Goal: Information Seeking & Learning: Check status

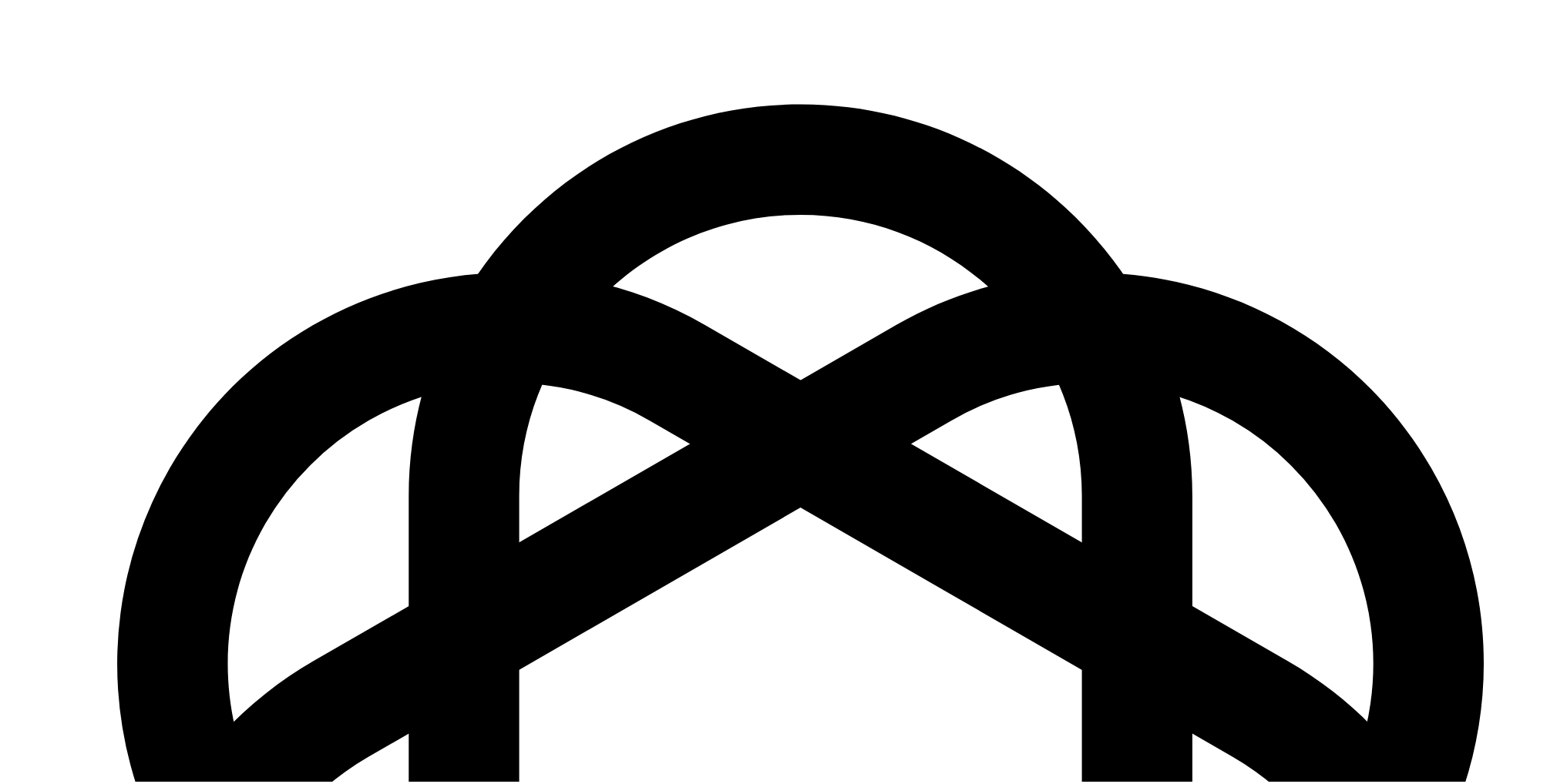
scroll to position [145, 0]
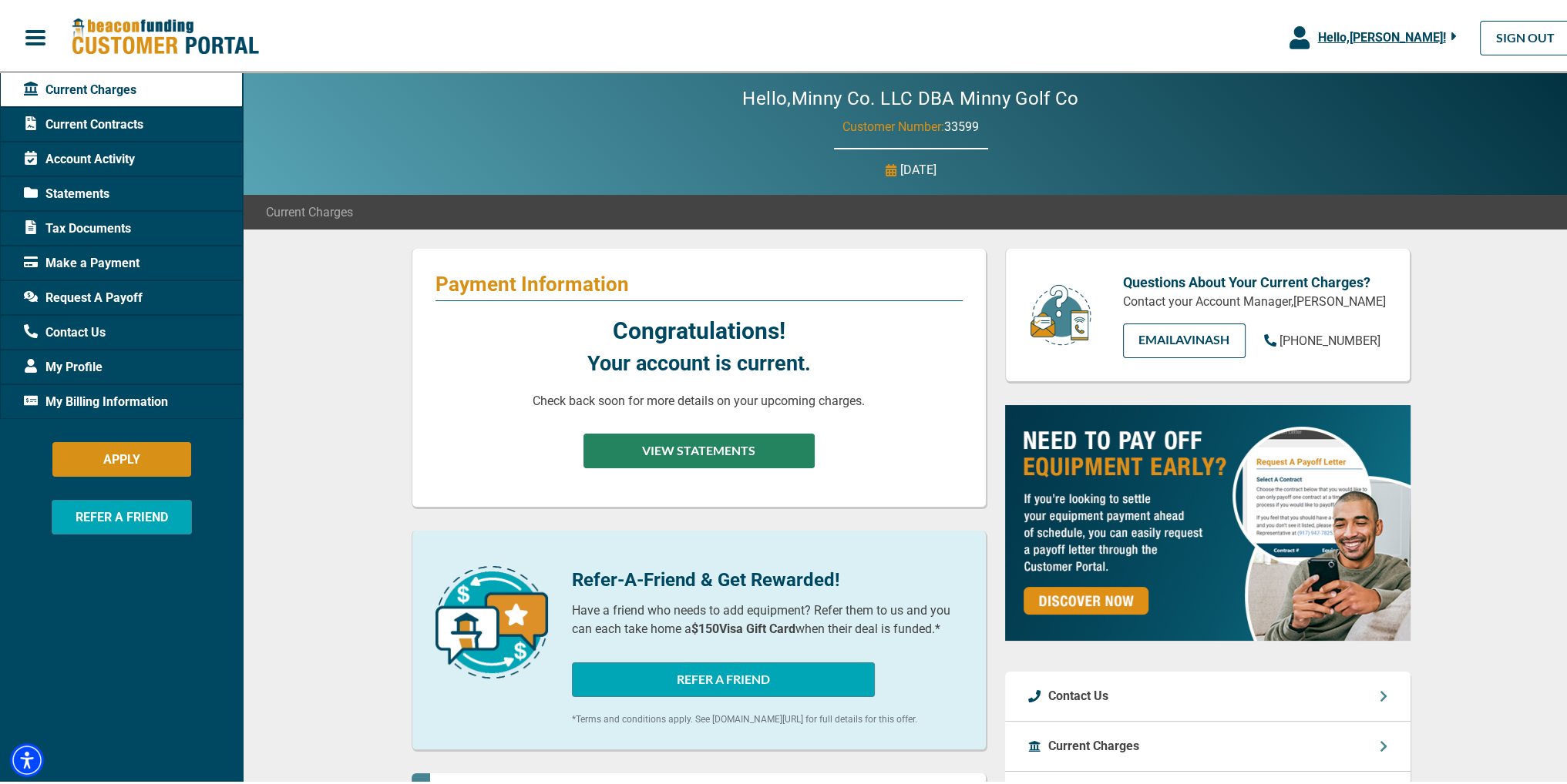
click at [770, 442] on button "VIEW STATEMENTS" at bounding box center [699, 448] width 231 height 35
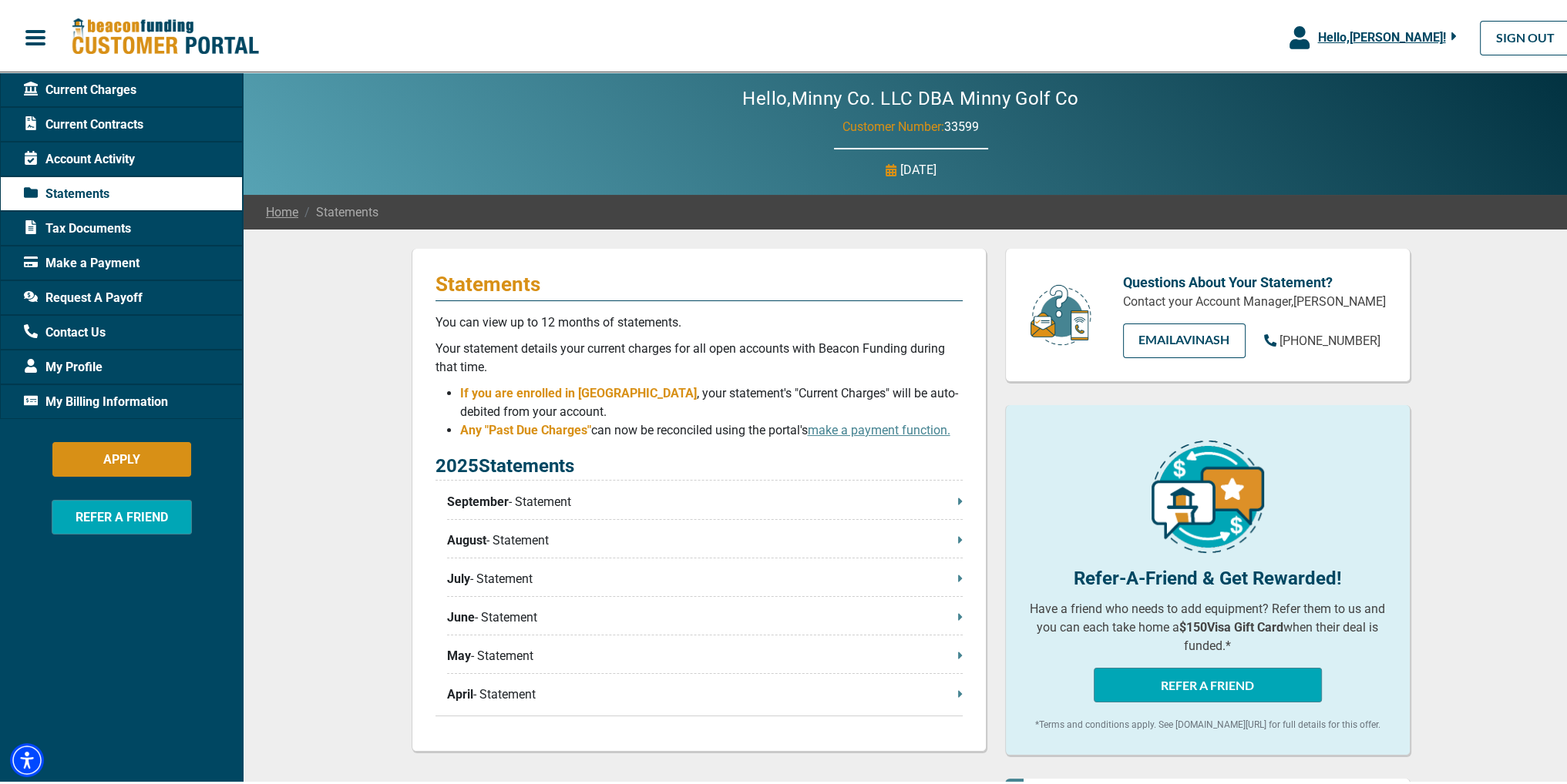
click at [947, 497] on p "September - Statement" at bounding box center [705, 500] width 516 height 19
click at [132, 109] on div "Current Contracts" at bounding box center [121, 121] width 242 height 35
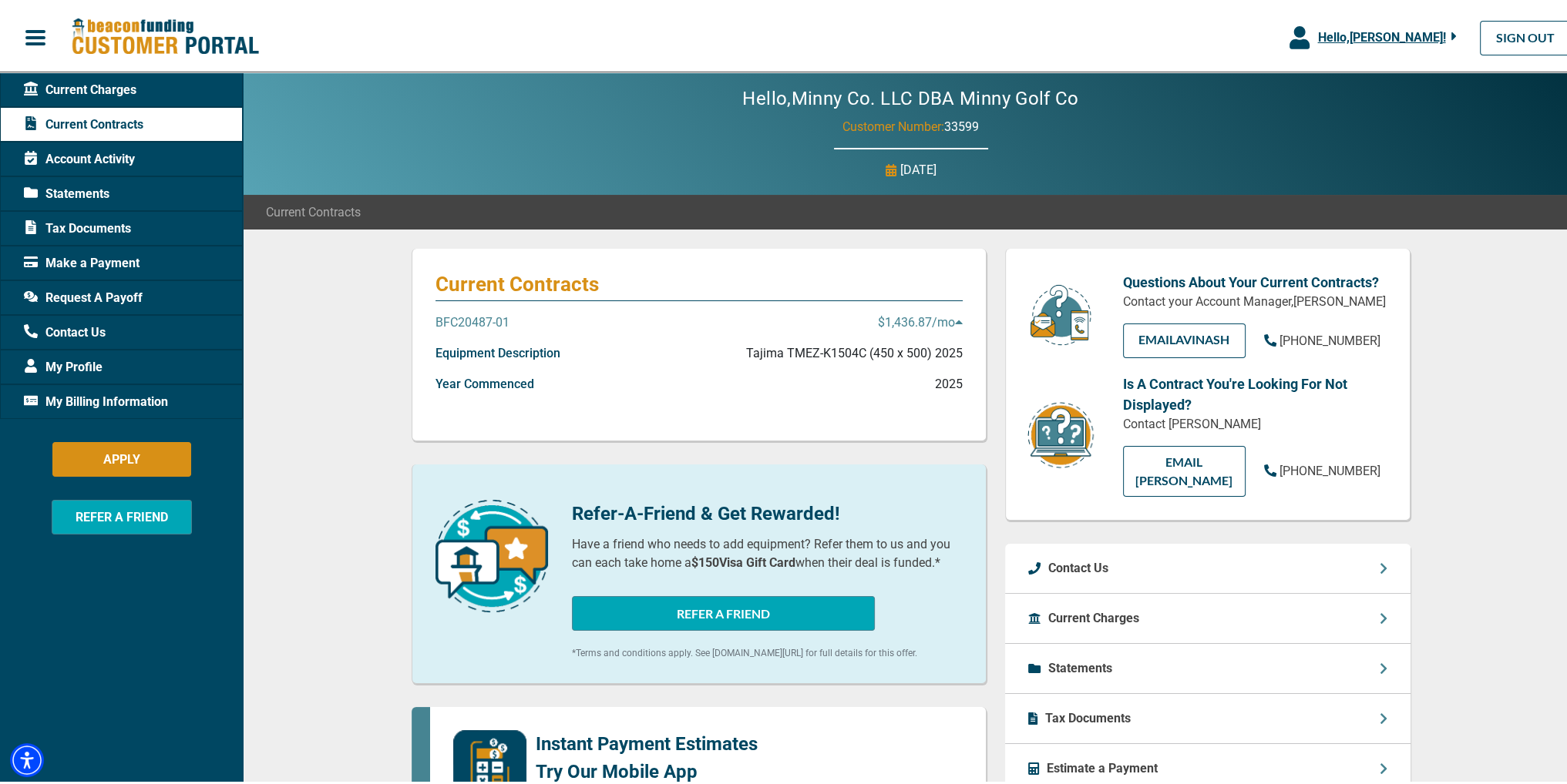
click at [955, 317] on icon at bounding box center [959, 318] width 8 height 12
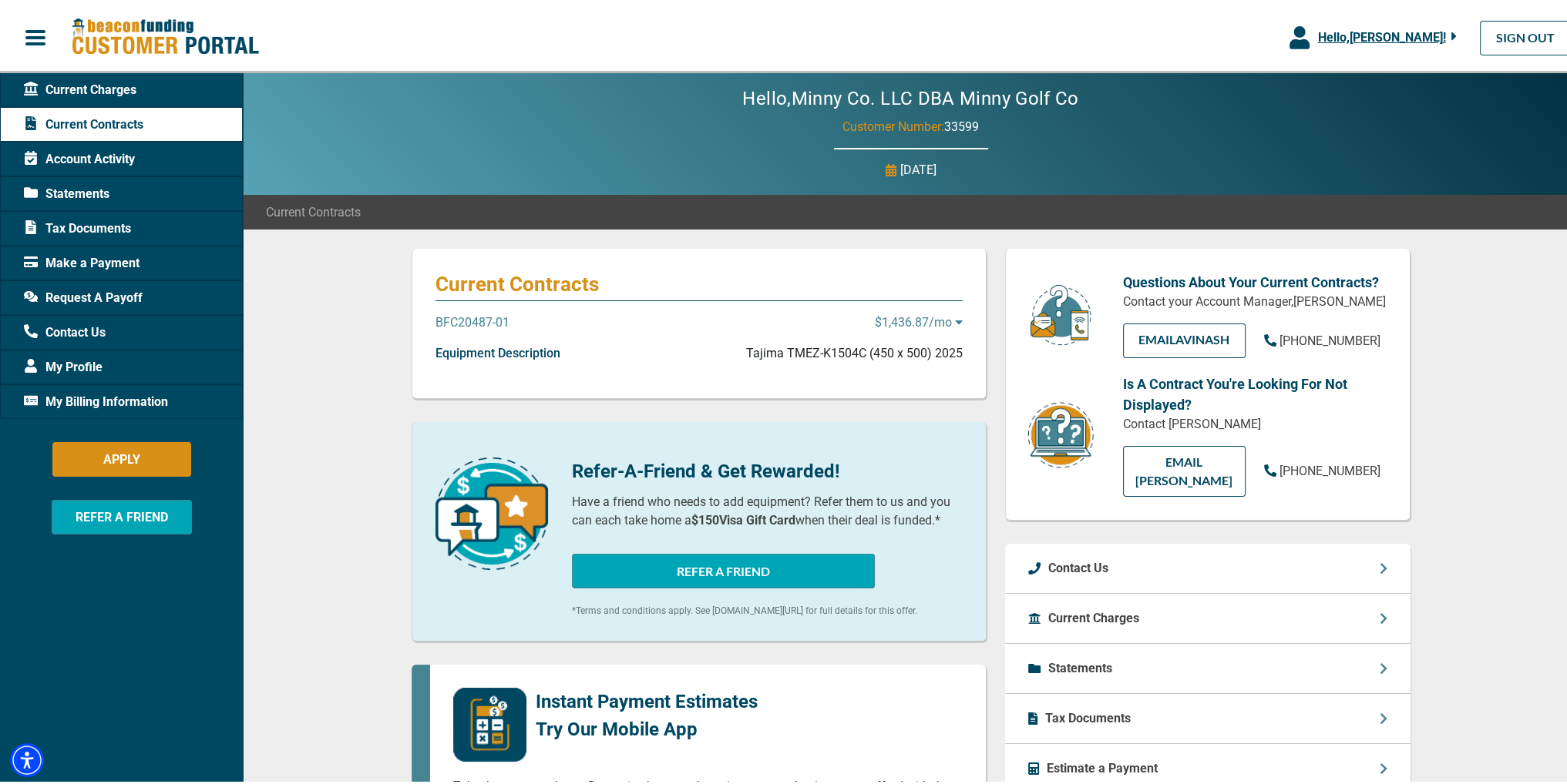
click at [955, 317] on icon at bounding box center [959, 318] width 8 height 12
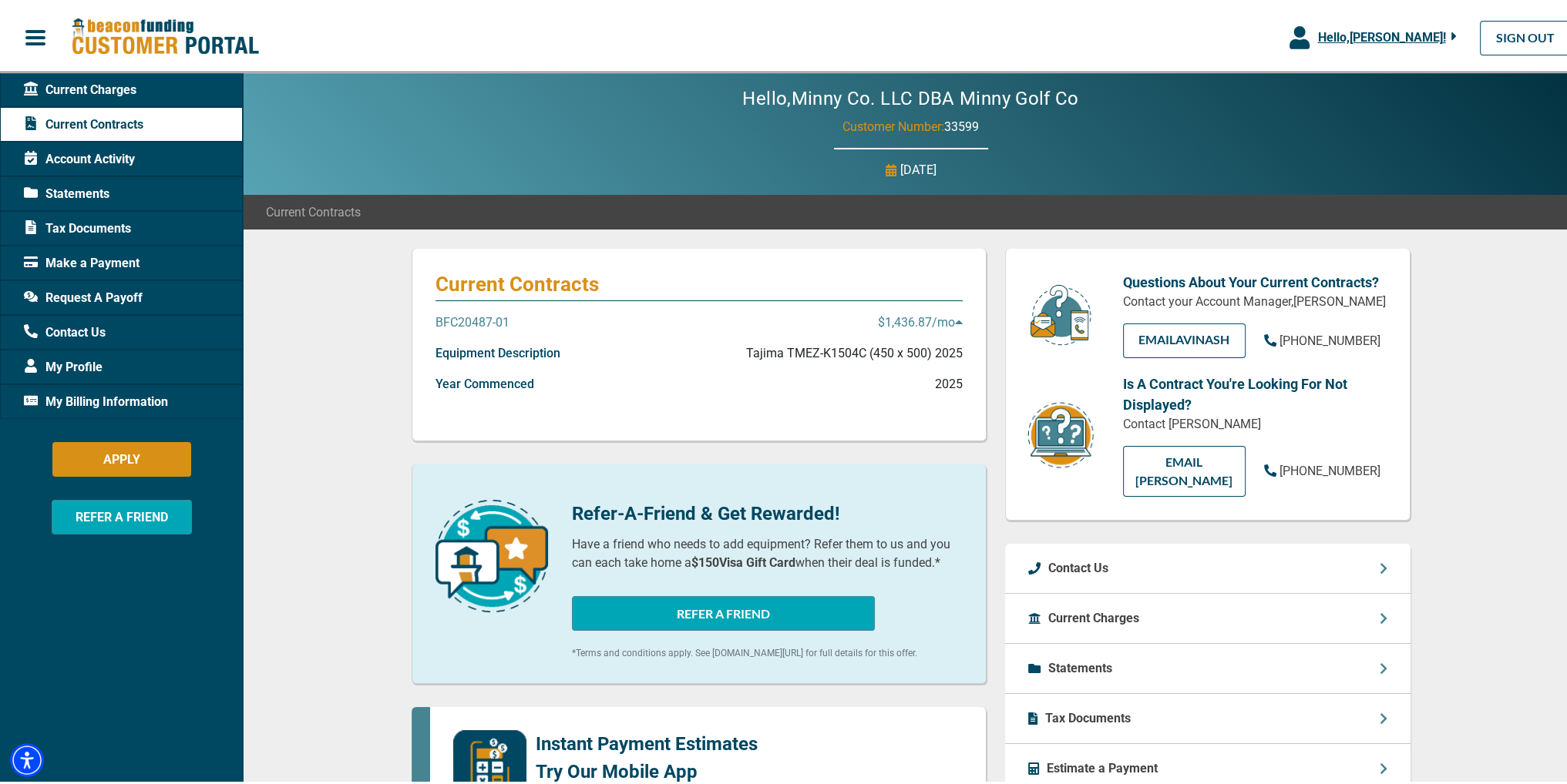
click at [477, 311] on p "BFC20487-01" at bounding box center [473, 320] width 74 height 19
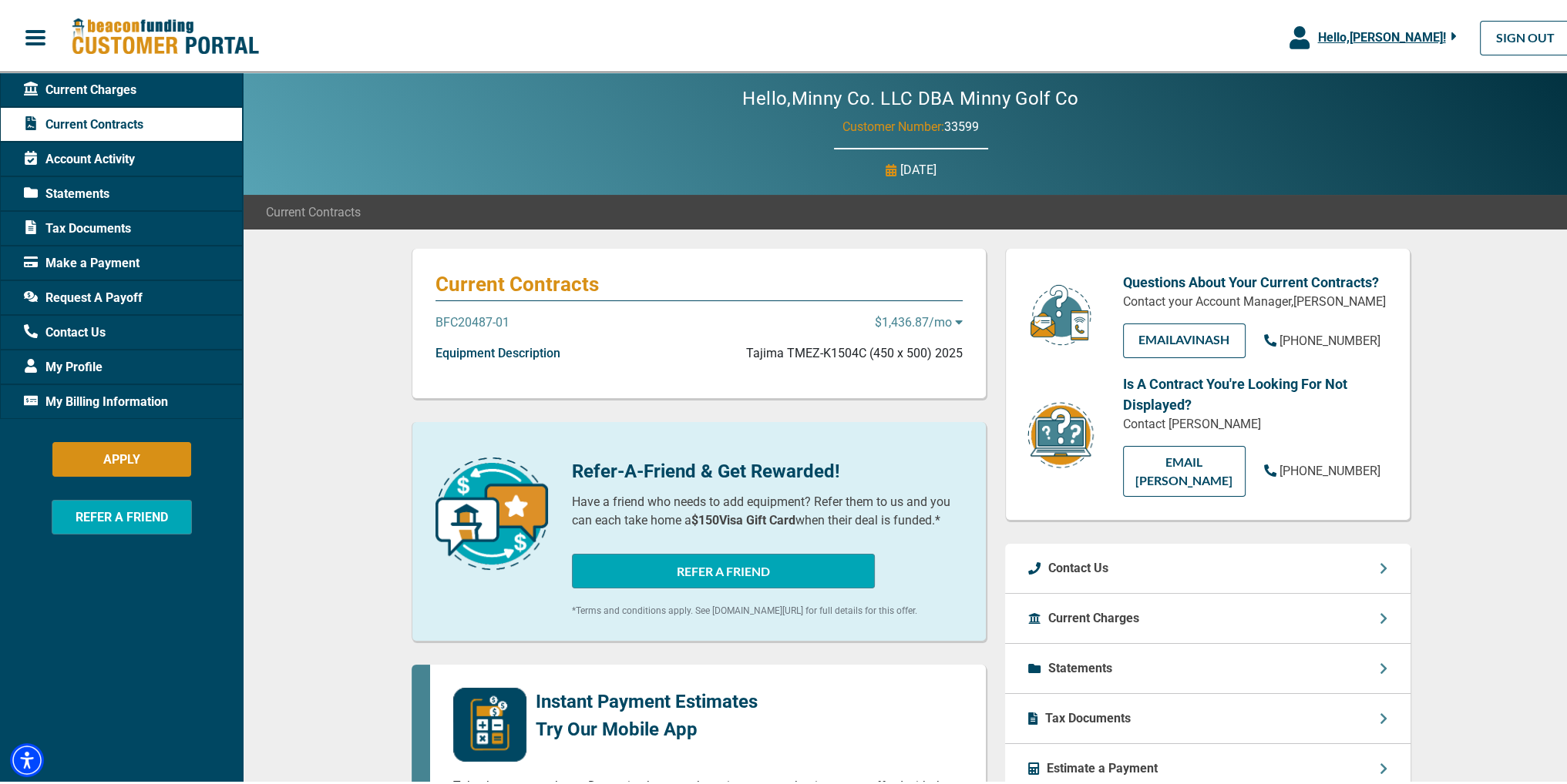
click at [477, 318] on p "BFC20487-01" at bounding box center [473, 320] width 74 height 19
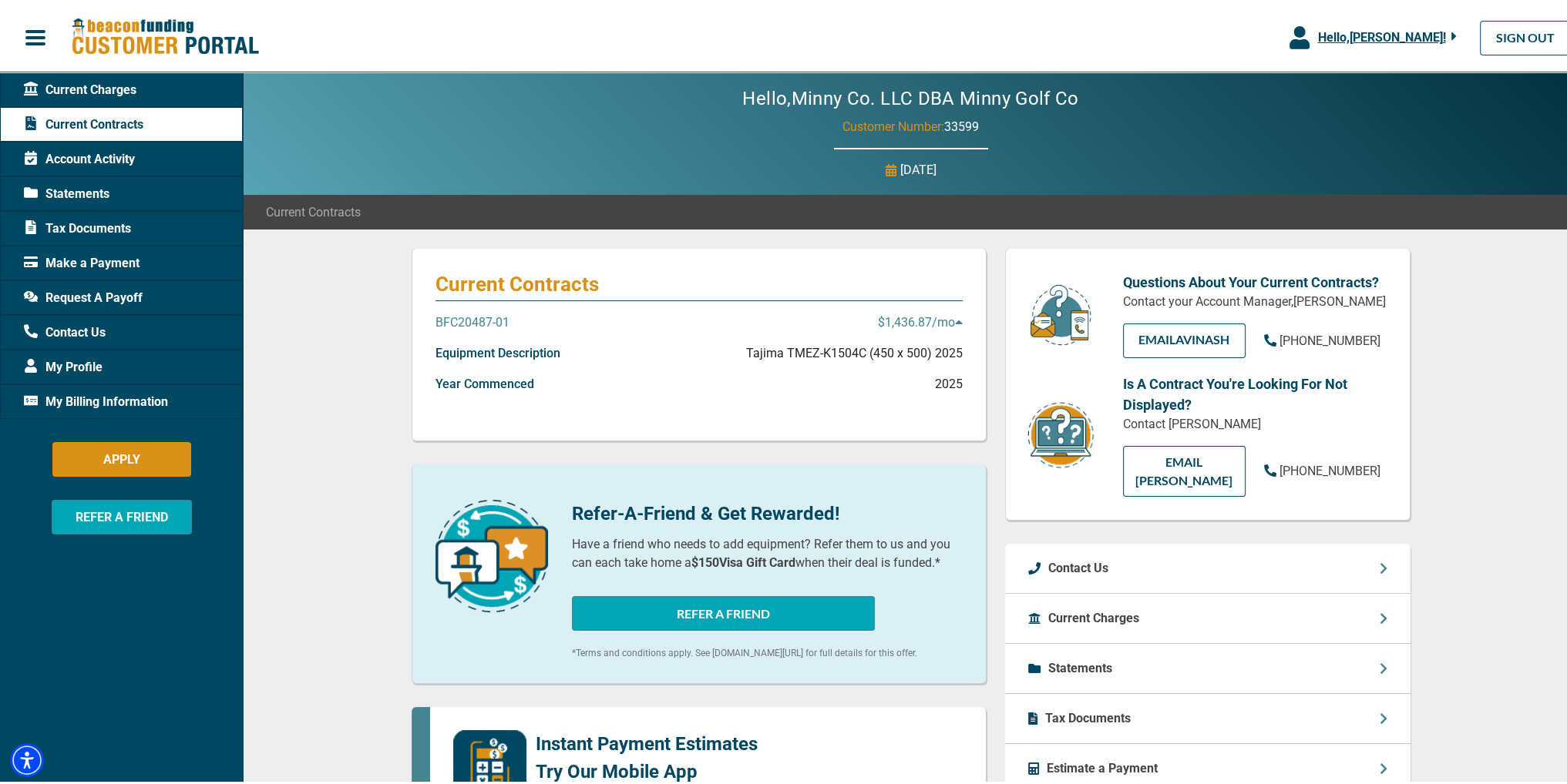
click at [482, 356] on p "Equipment Description" at bounding box center [498, 350] width 125 height 19
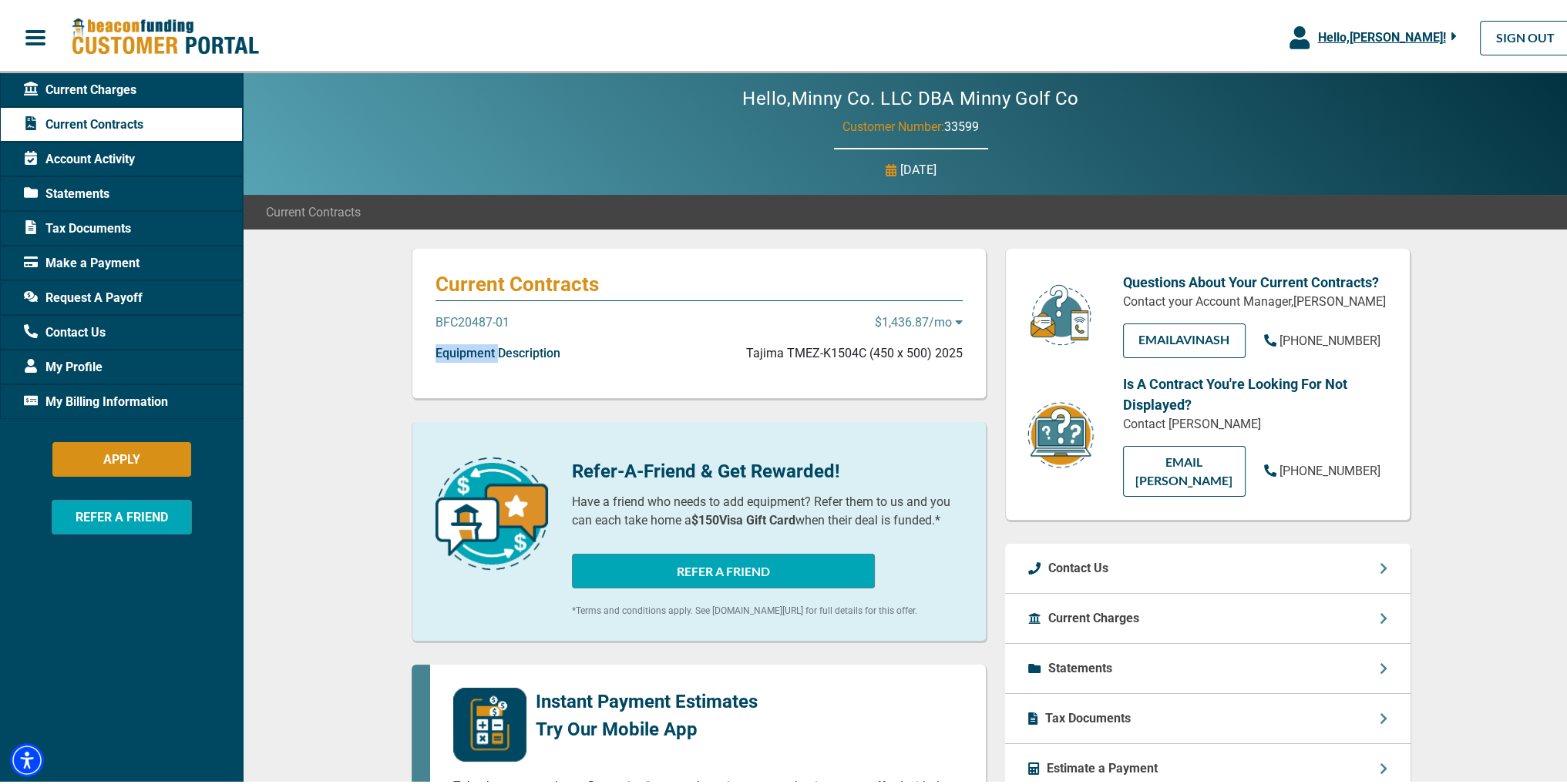
type textarea "Equipment"
click at [482, 356] on p "Equipment Description" at bounding box center [498, 350] width 125 height 19
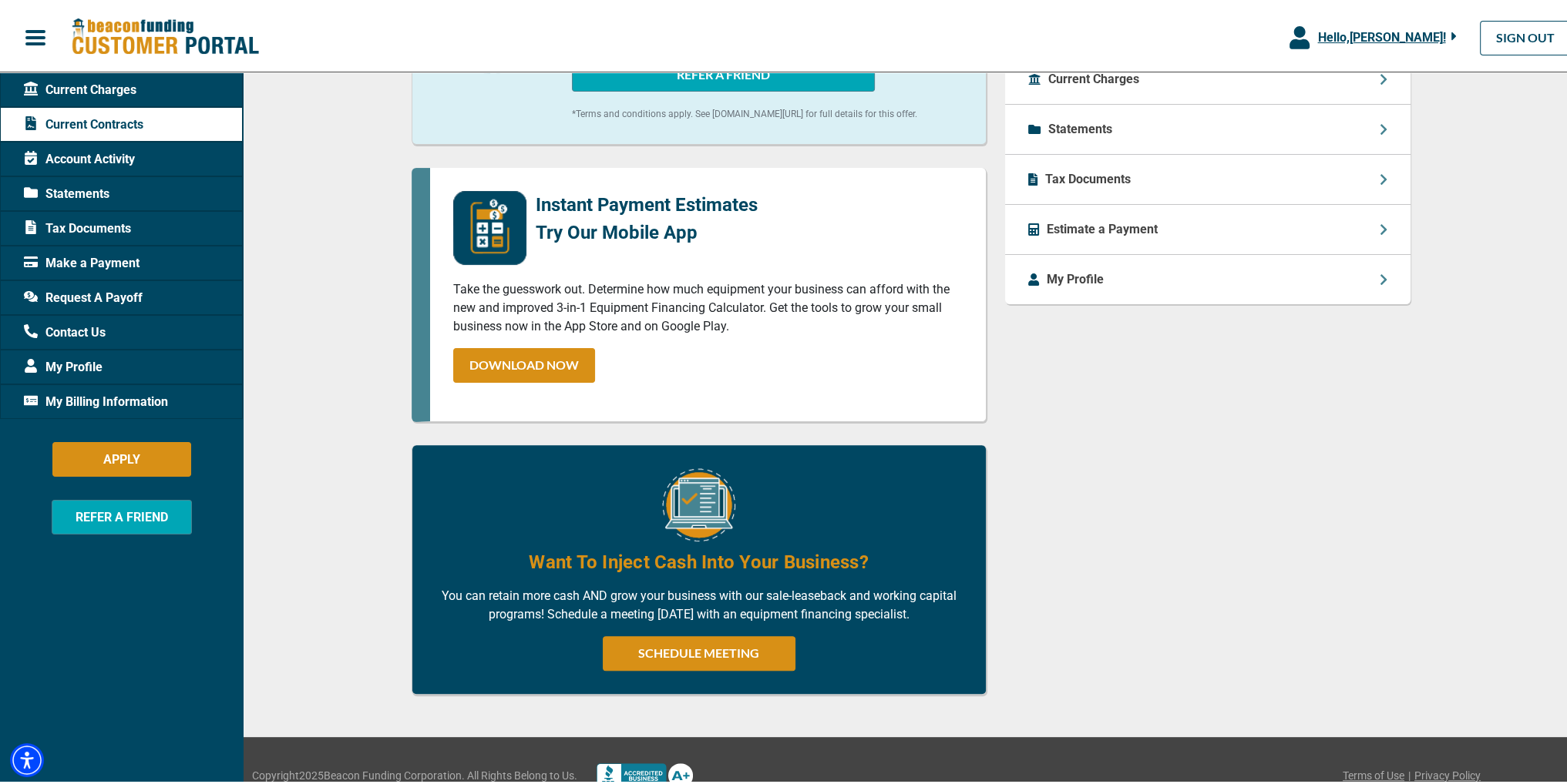
scroll to position [308, 0]
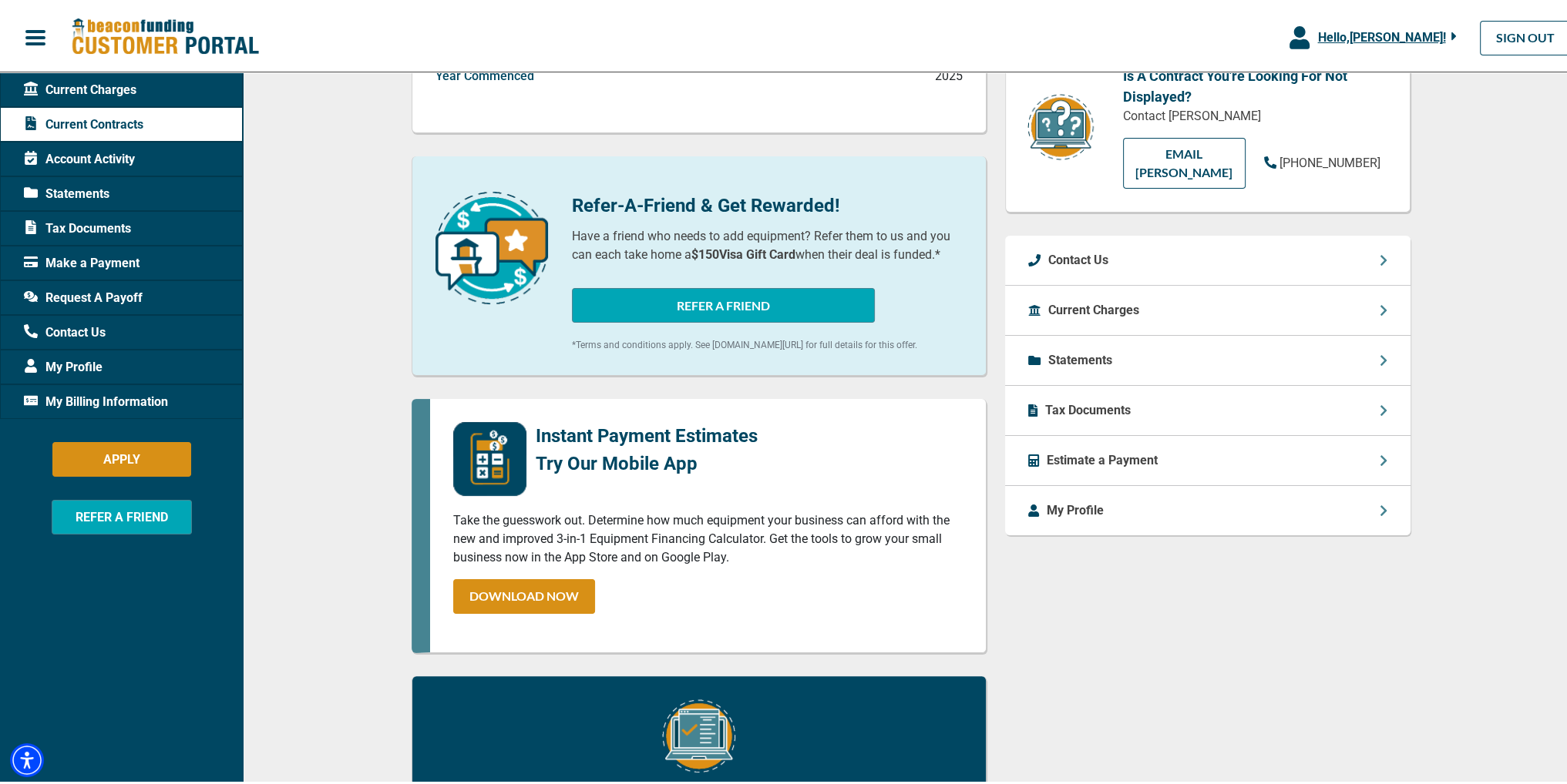
click at [1380, 305] on icon at bounding box center [1383, 307] width 7 height 10
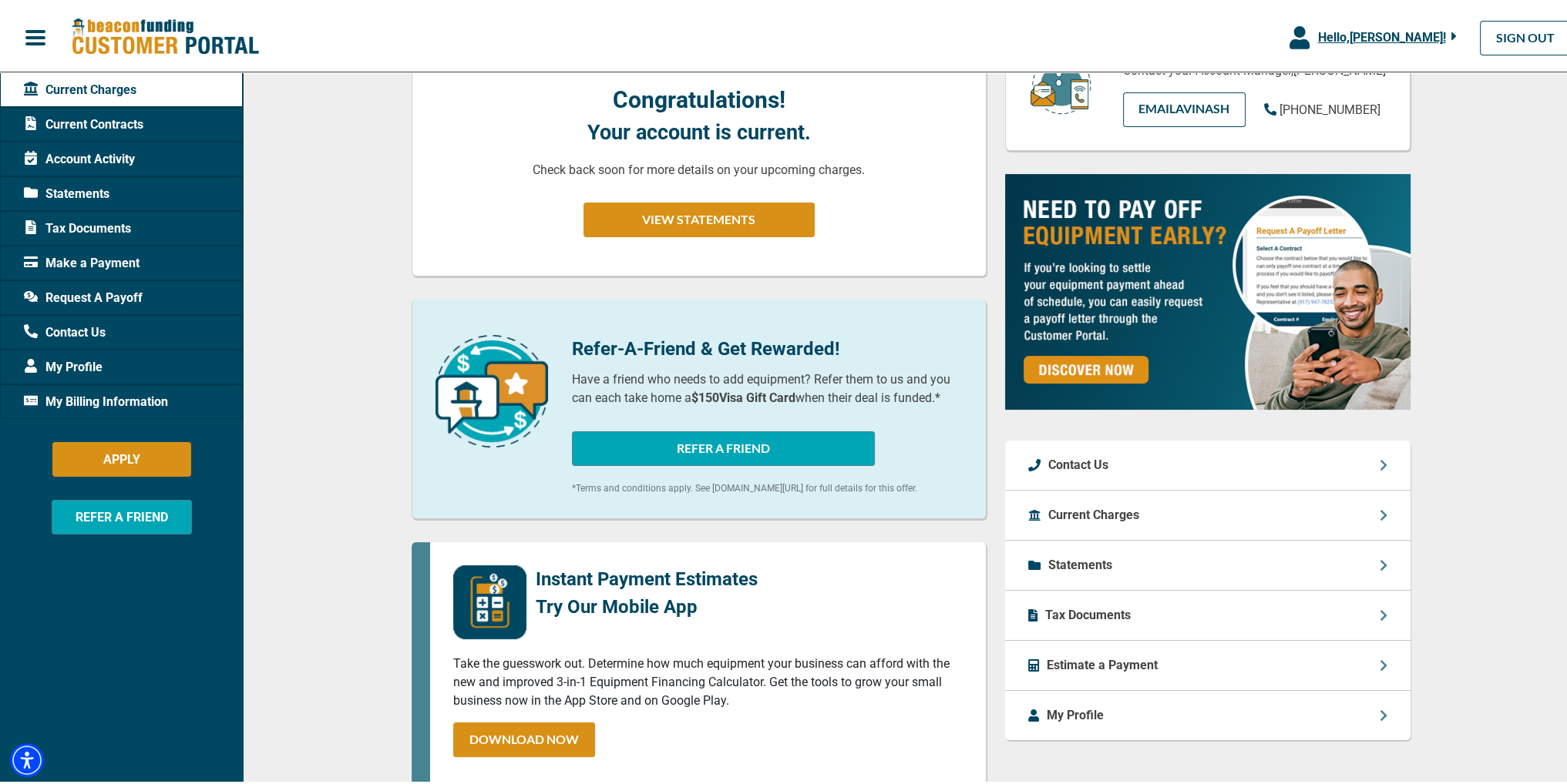
scroll to position [308, 0]
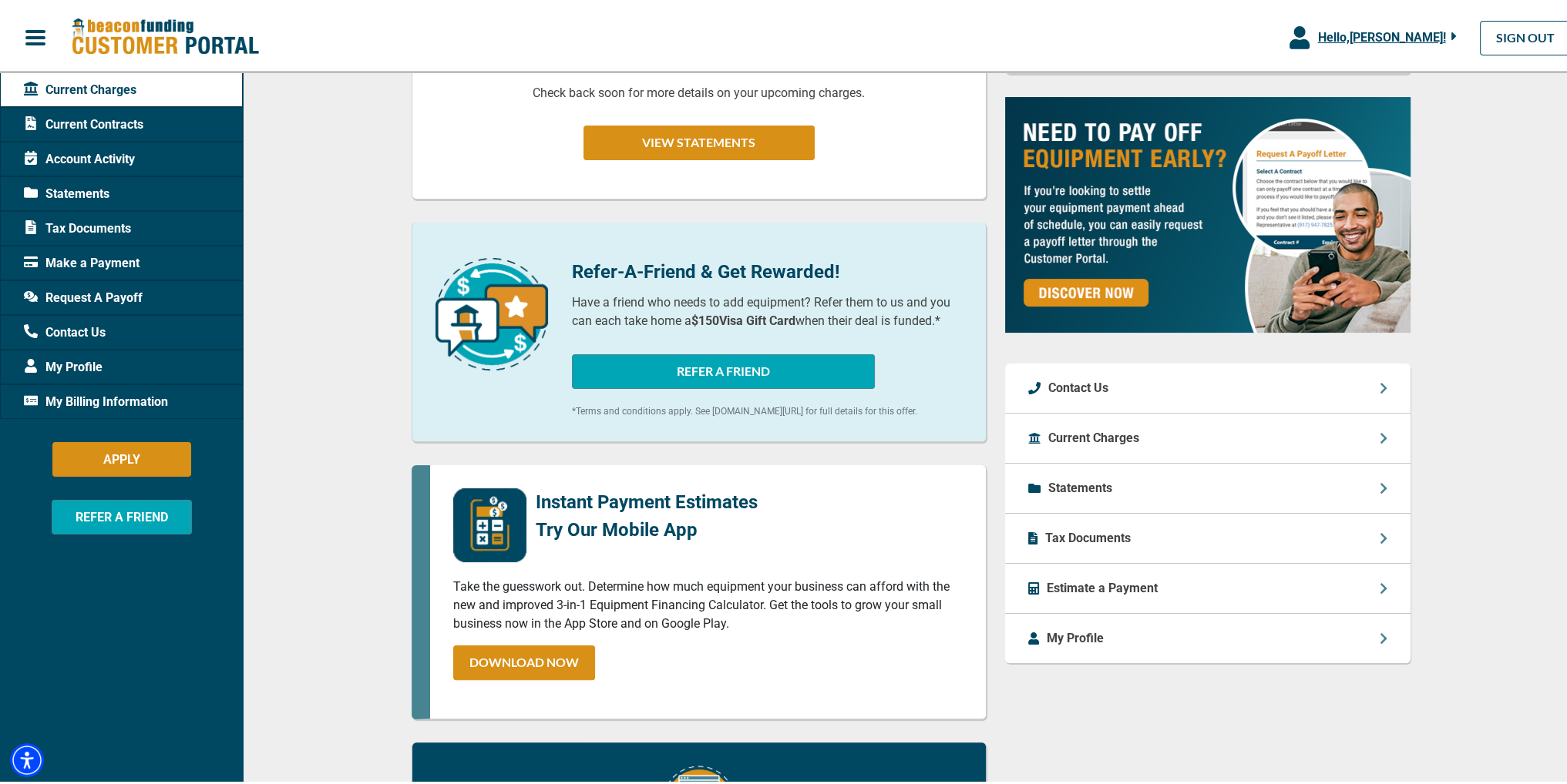
click at [1383, 496] on div "Statements" at bounding box center [1208, 485] width 406 height 50
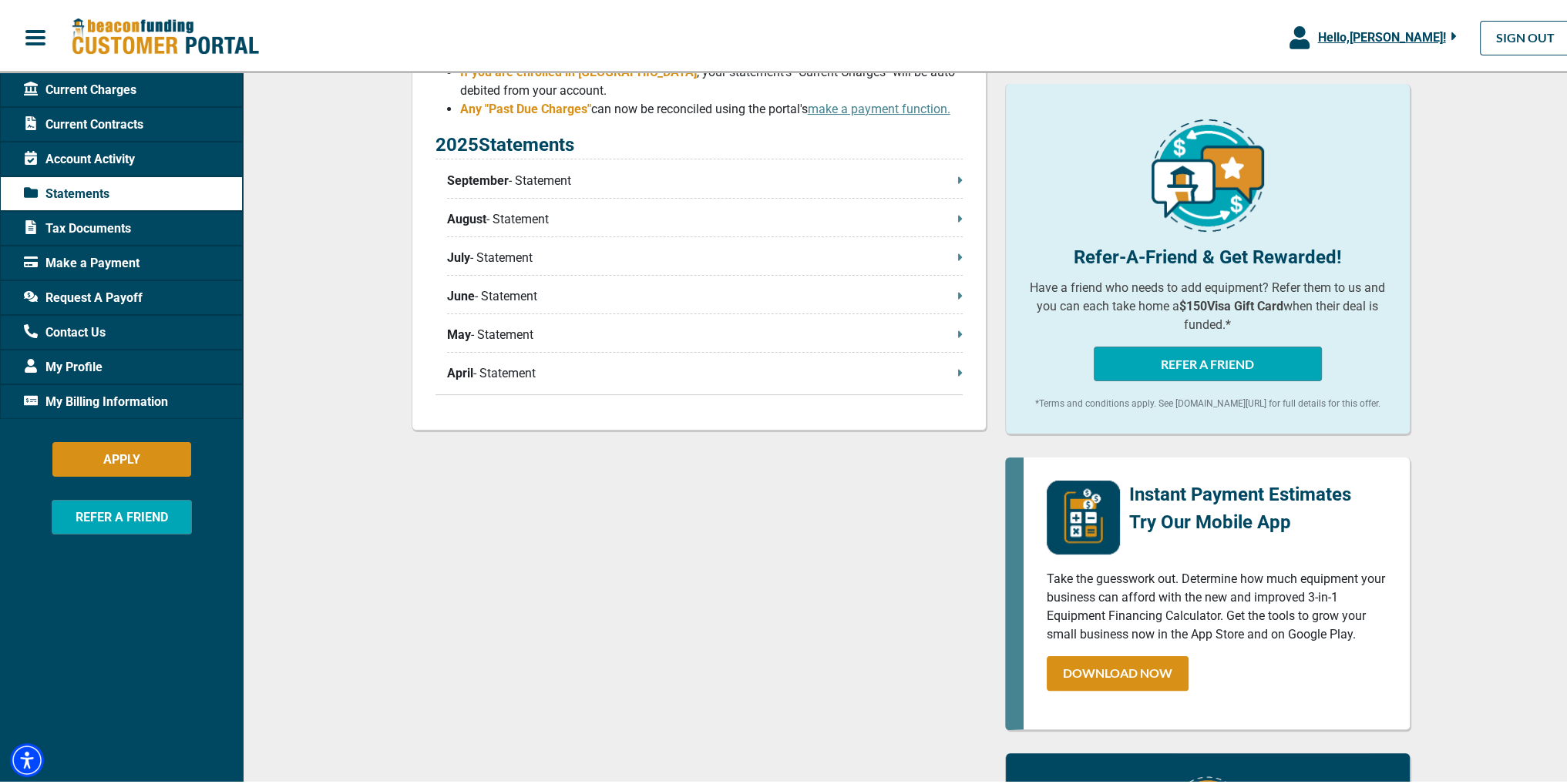
scroll to position [90, 0]
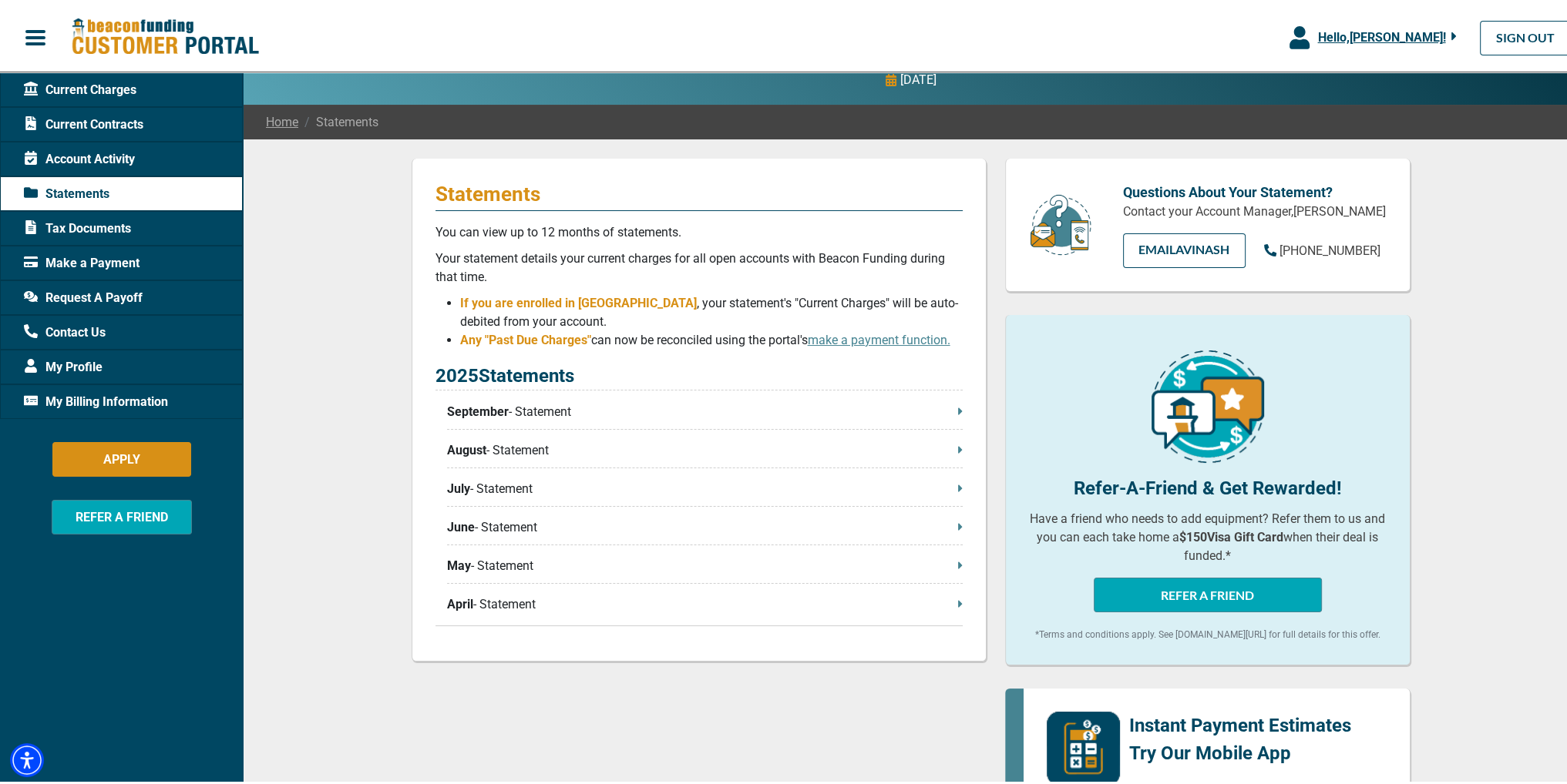
click at [101, 150] on span "Account Activity" at bounding box center [79, 157] width 111 height 19
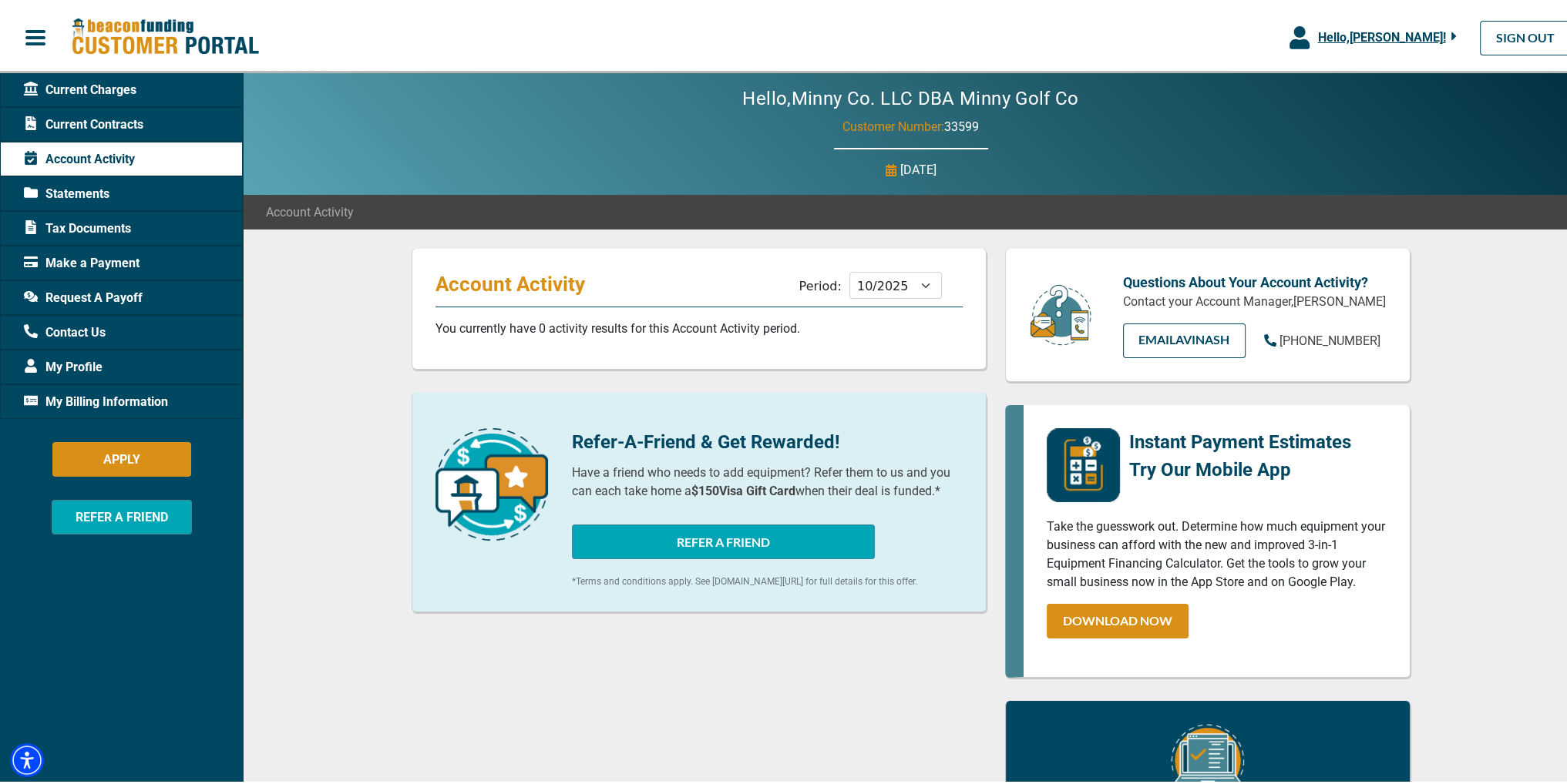
click at [132, 118] on span "Current Contracts" at bounding box center [83, 122] width 119 height 19
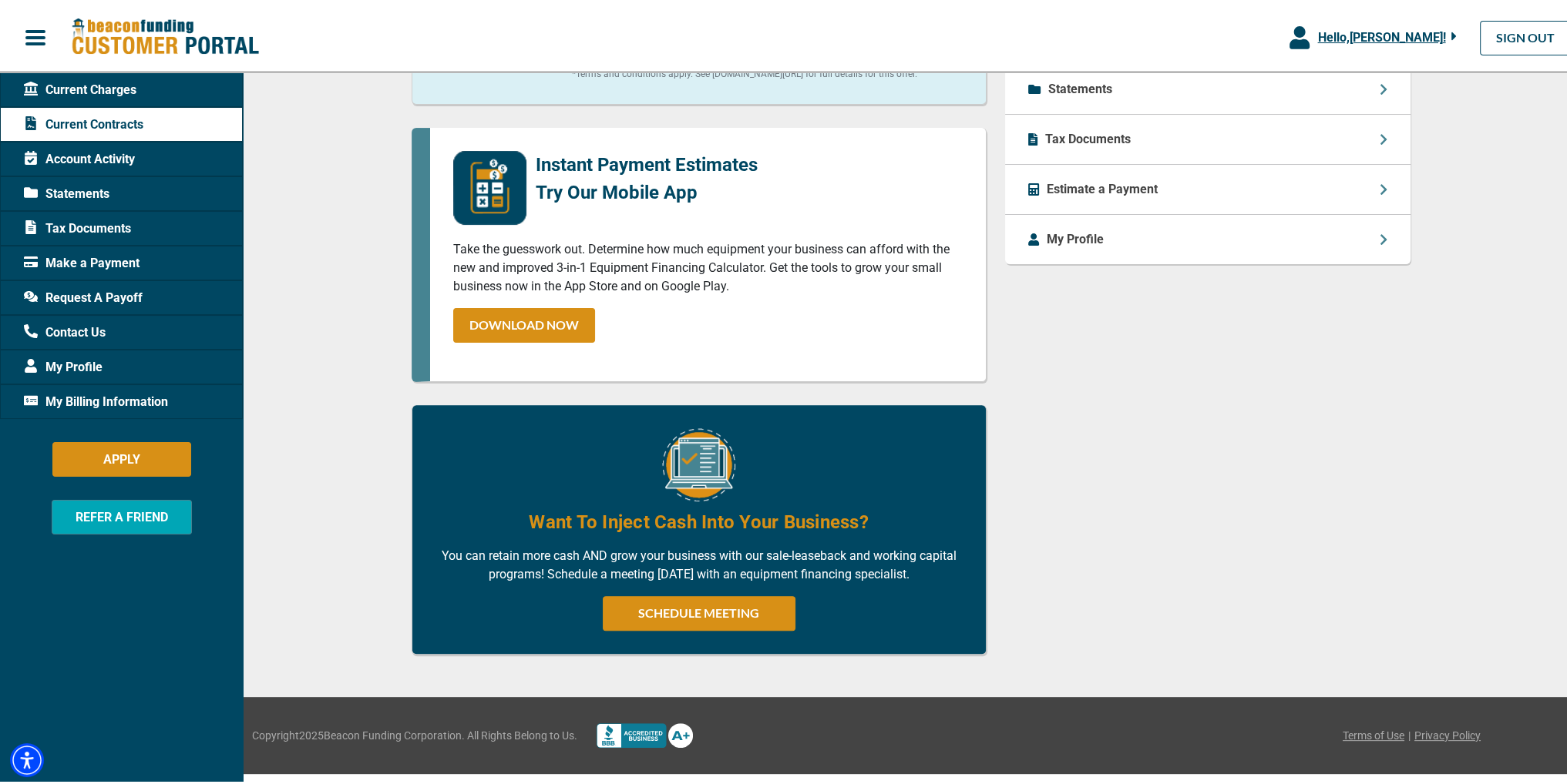
scroll to position [348, 0]
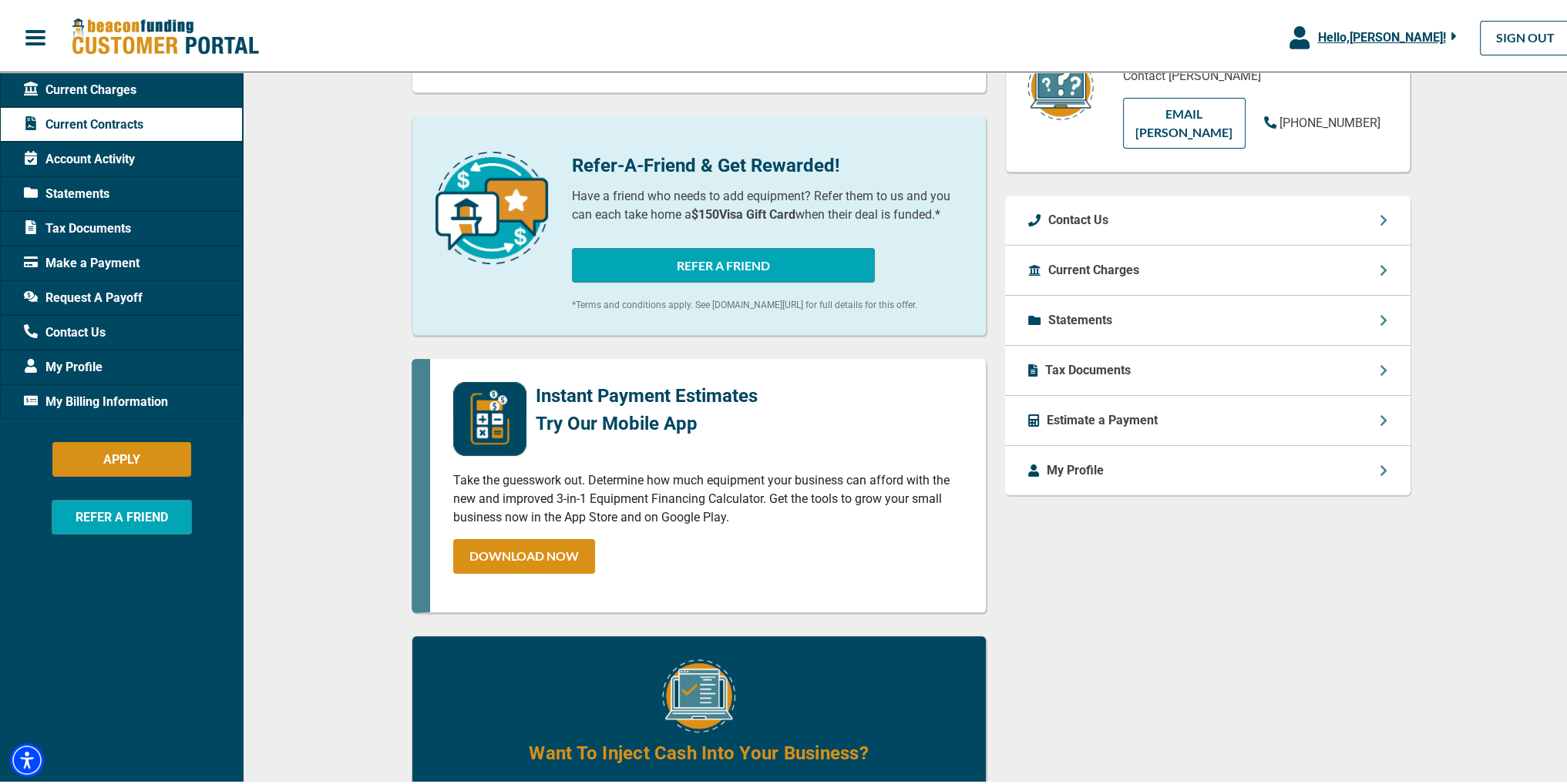
click at [1380, 364] on icon at bounding box center [1384, 367] width 8 height 12
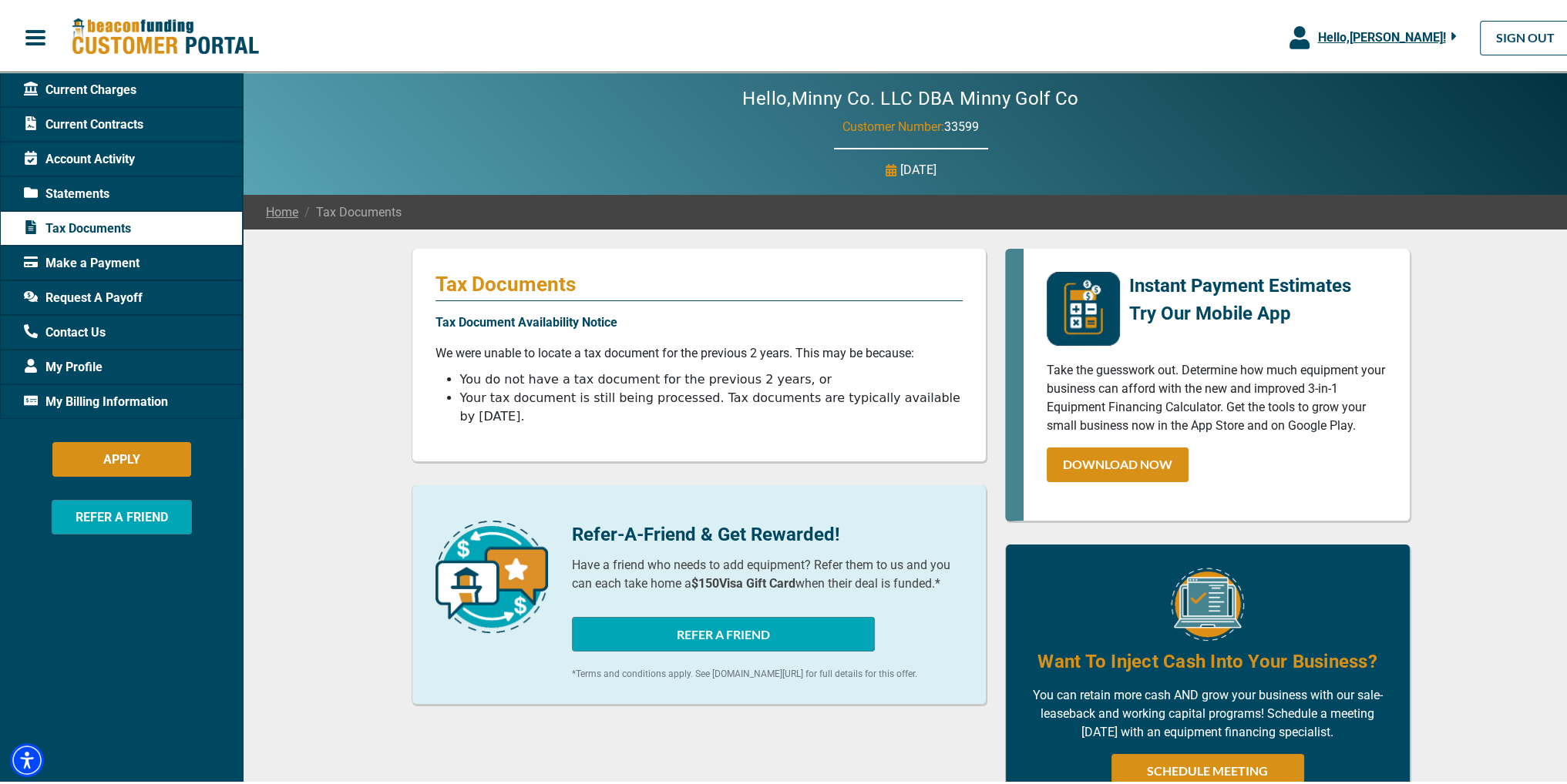
click at [1435, 29] on span "Hello, [PERSON_NAME] !" at bounding box center [1381, 35] width 128 height 15
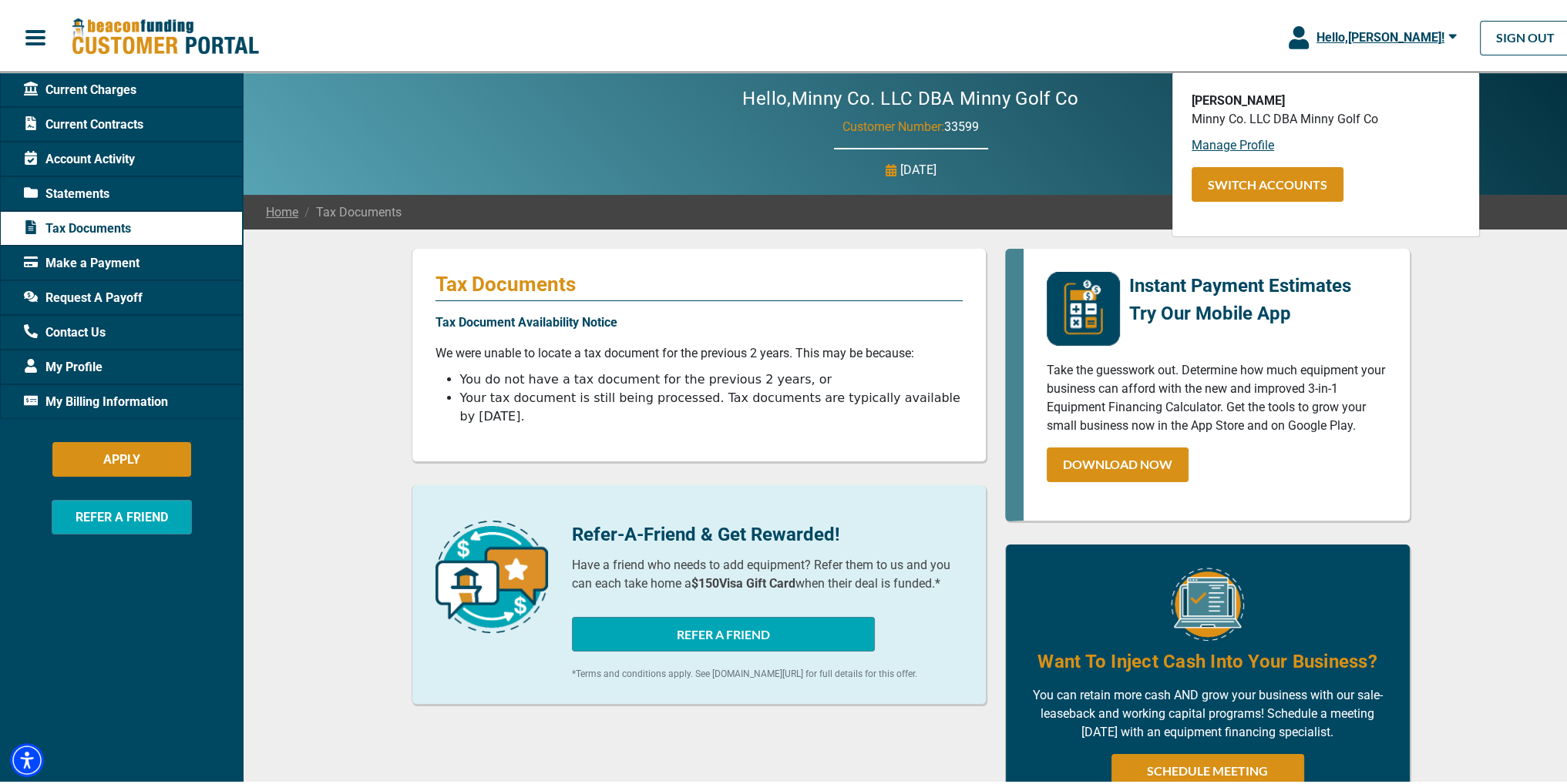
click at [1435, 29] on div "Hello, [PERSON_NAME] !" at bounding box center [1383, 35] width 148 height 19
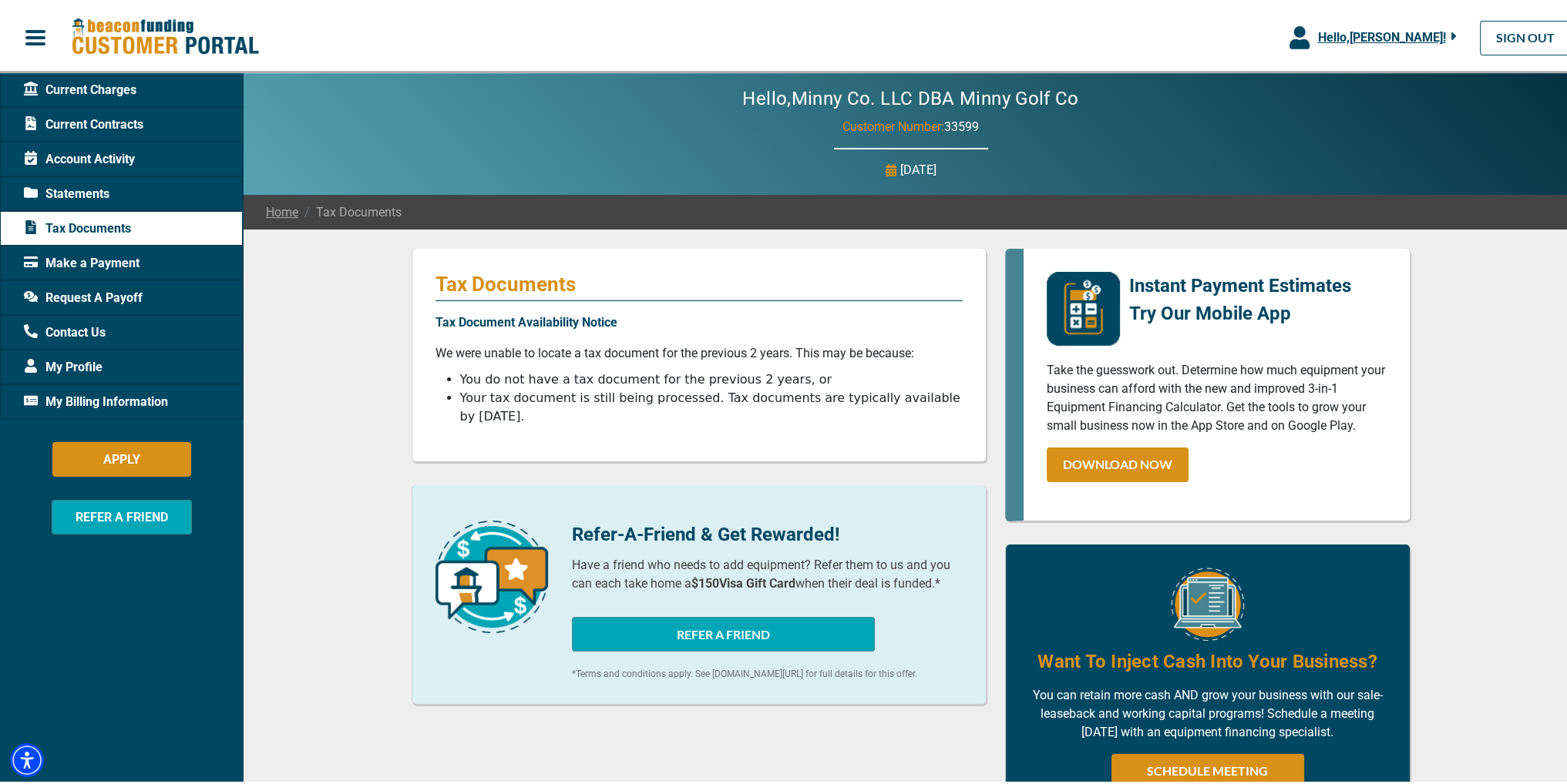
click at [132, 84] on span "Current Charges" at bounding box center [80, 87] width 113 height 19
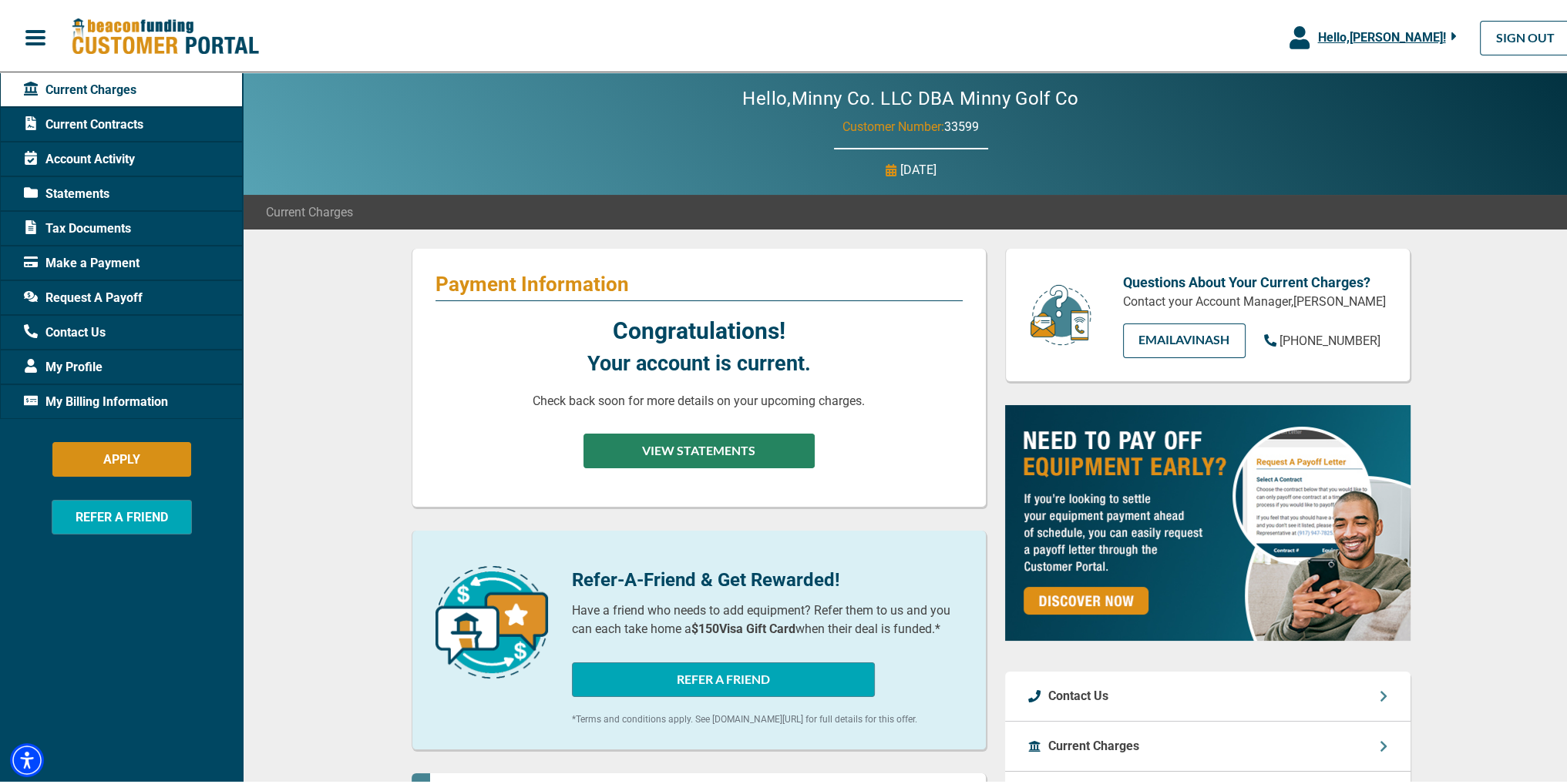
click at [696, 450] on button "VIEW STATEMENTS" at bounding box center [699, 448] width 231 height 35
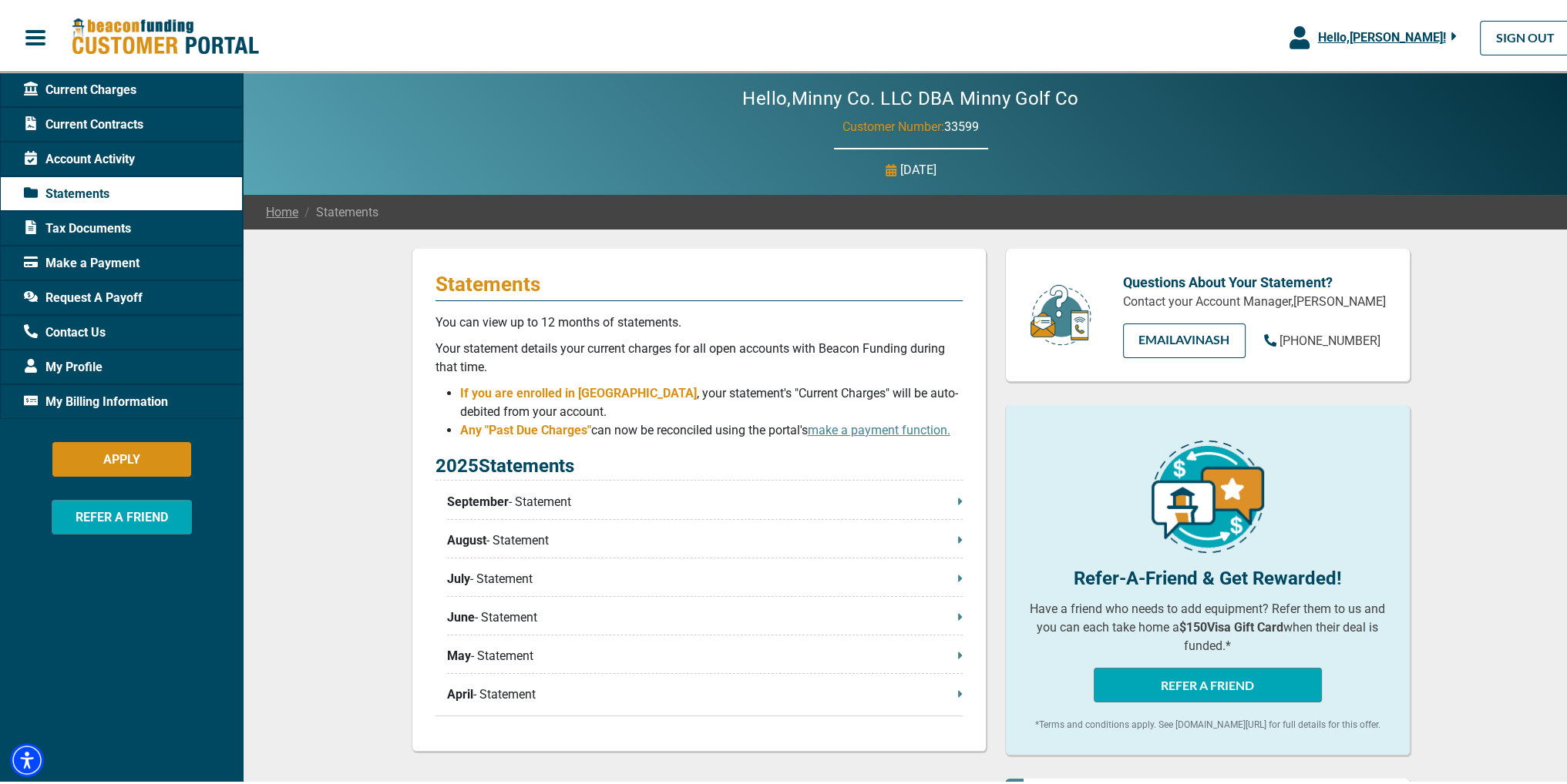
click at [956, 497] on div "Statements You can view up to 12 months of statements. Your statement details y…" at bounding box center [699, 498] width 575 height 503
click at [958, 501] on icon at bounding box center [960, 498] width 4 height 7
